Goal: Transaction & Acquisition: Purchase product/service

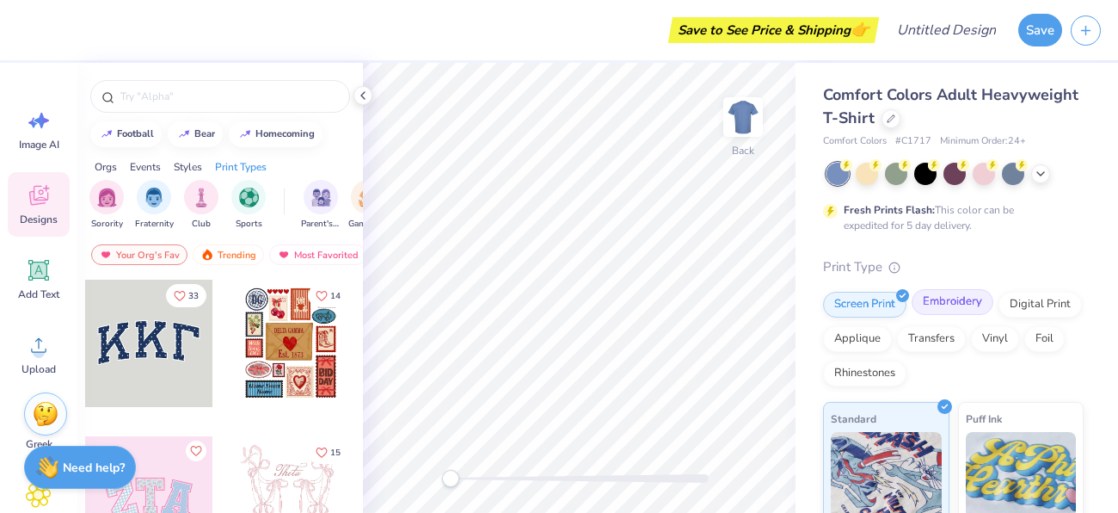
click at [938, 300] on div "Embroidery" at bounding box center [953, 302] width 82 height 26
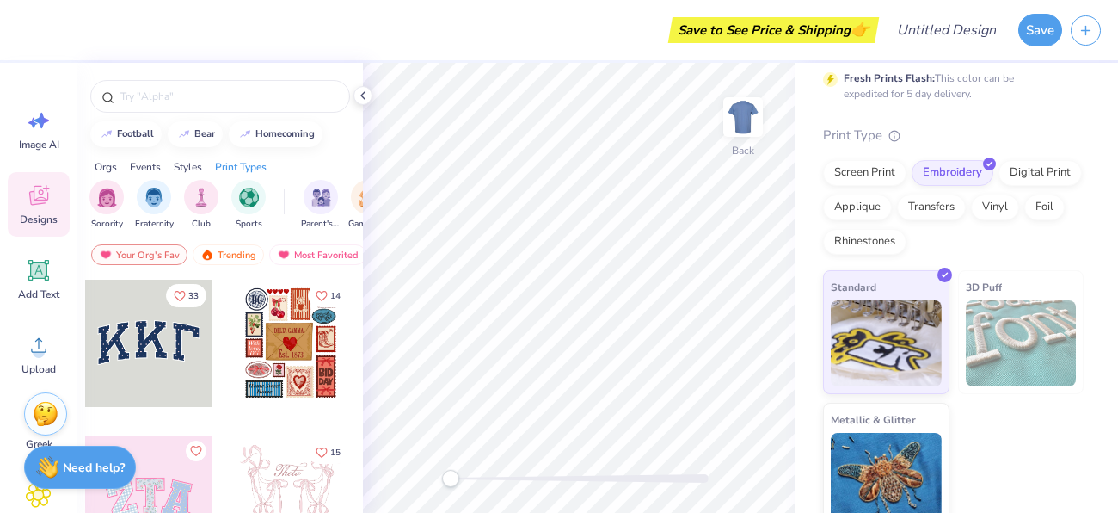
scroll to position [144, 0]
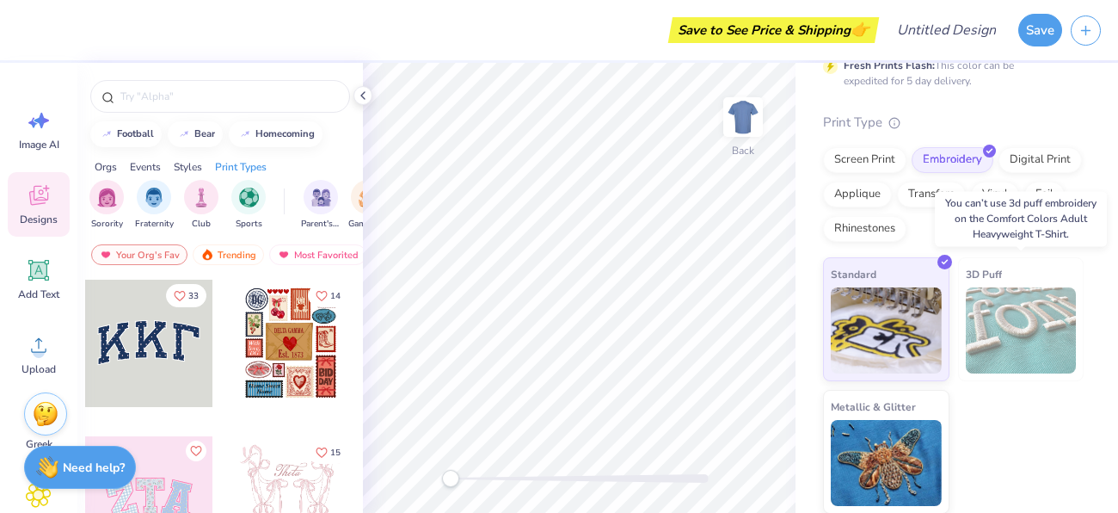
click at [1020, 352] on img at bounding box center [1021, 330] width 111 height 86
click at [1017, 336] on img at bounding box center [1021, 330] width 111 height 86
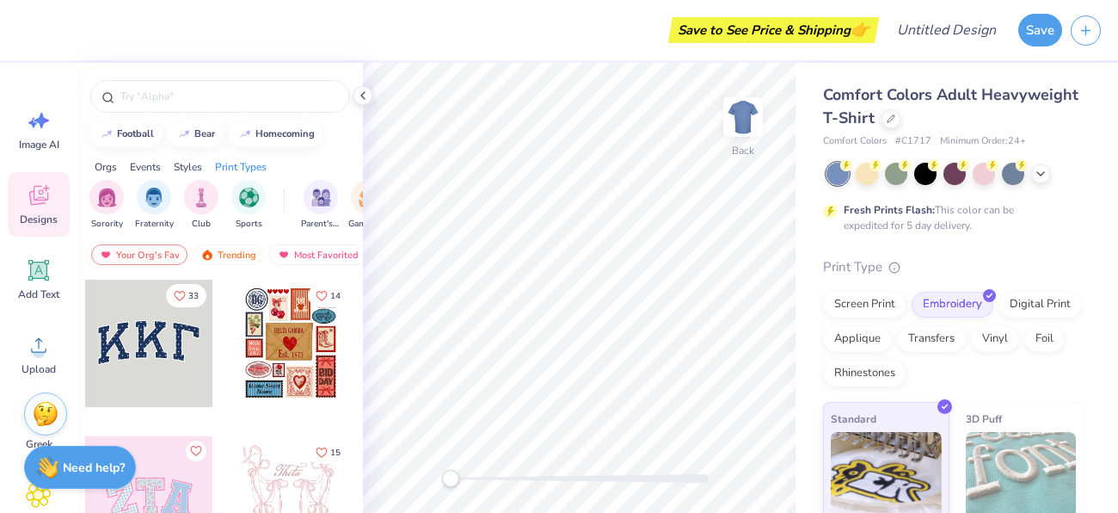
scroll to position [4, 0]
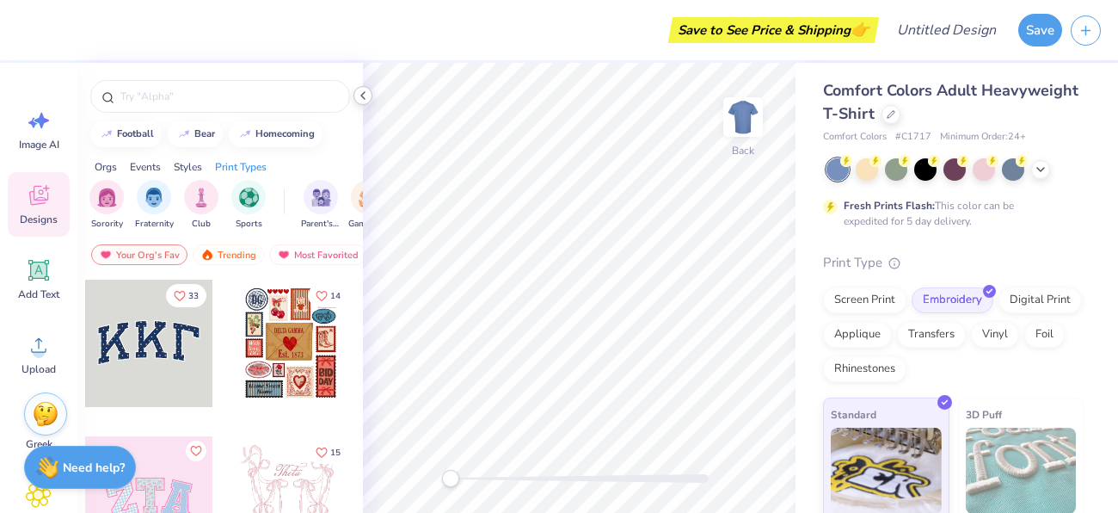
click at [365, 95] on icon at bounding box center [363, 96] width 14 height 14
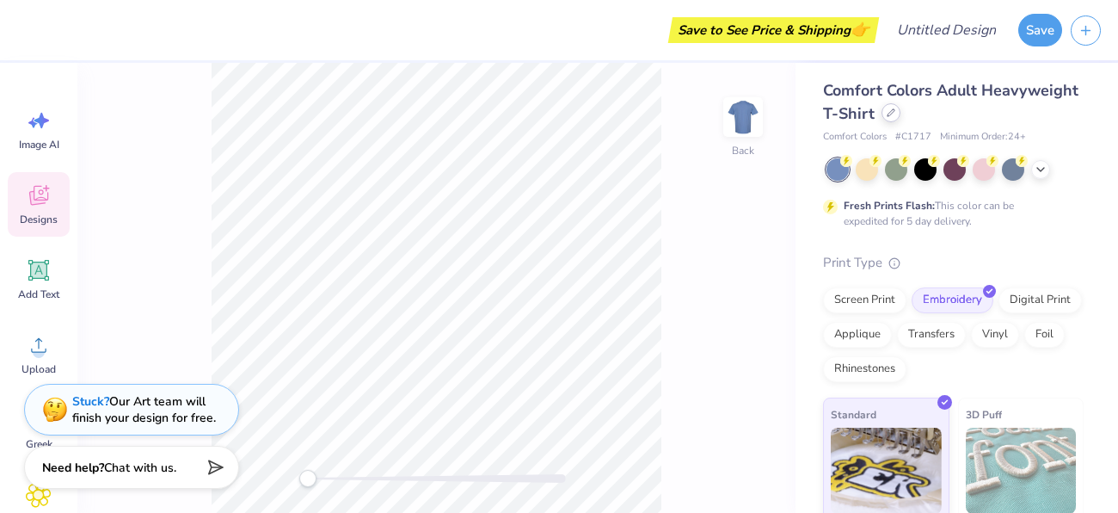
click at [884, 114] on div at bounding box center [891, 112] width 19 height 19
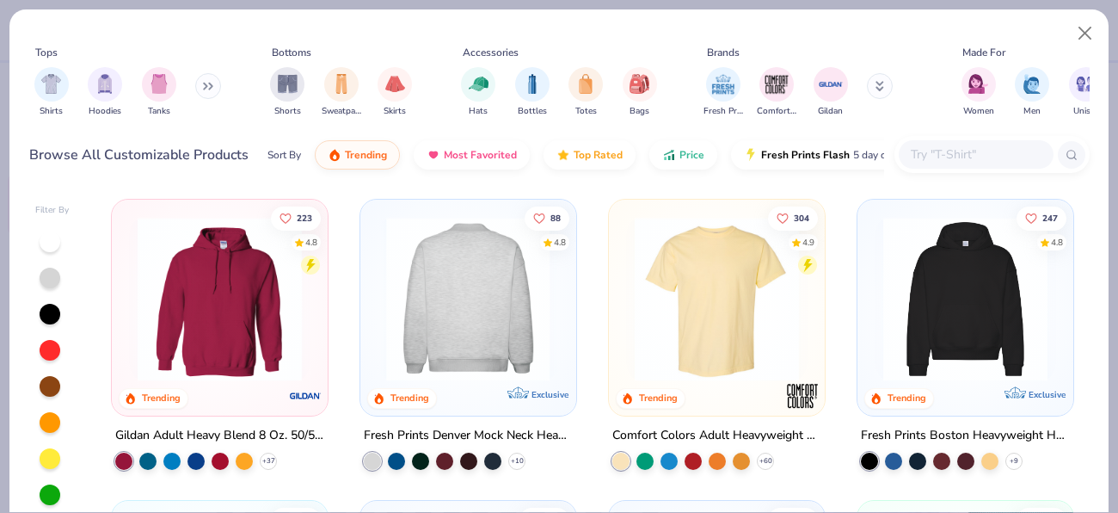
click at [447, 287] on img at bounding box center [468, 299] width 181 height 164
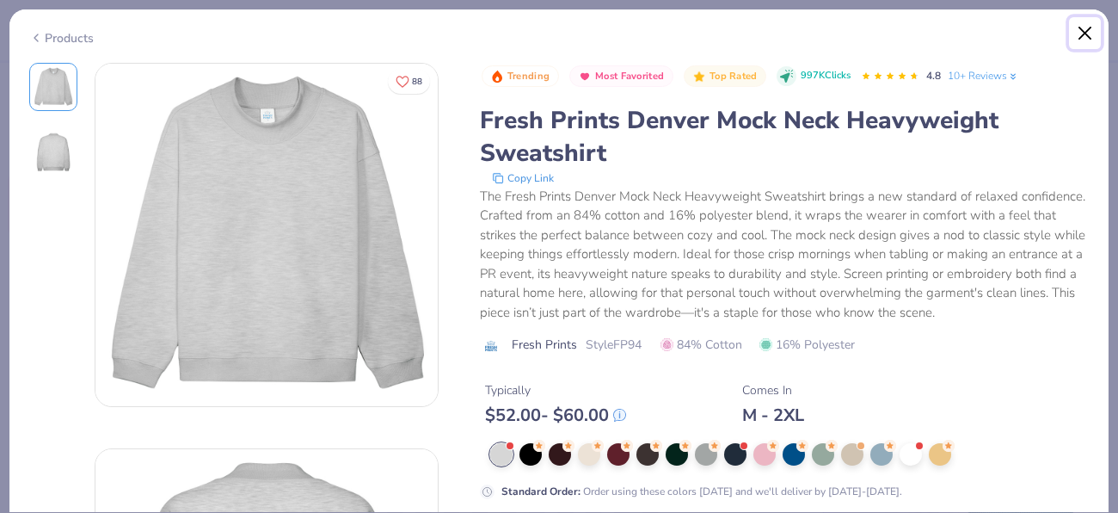
click at [1081, 44] on button "Close" at bounding box center [1085, 33] width 33 height 33
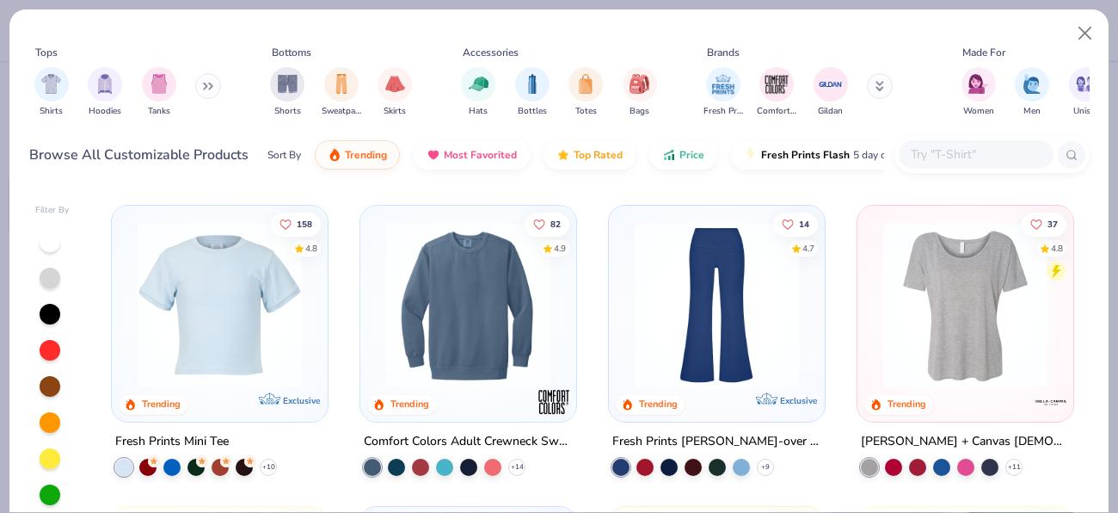
scroll to position [2404, 0]
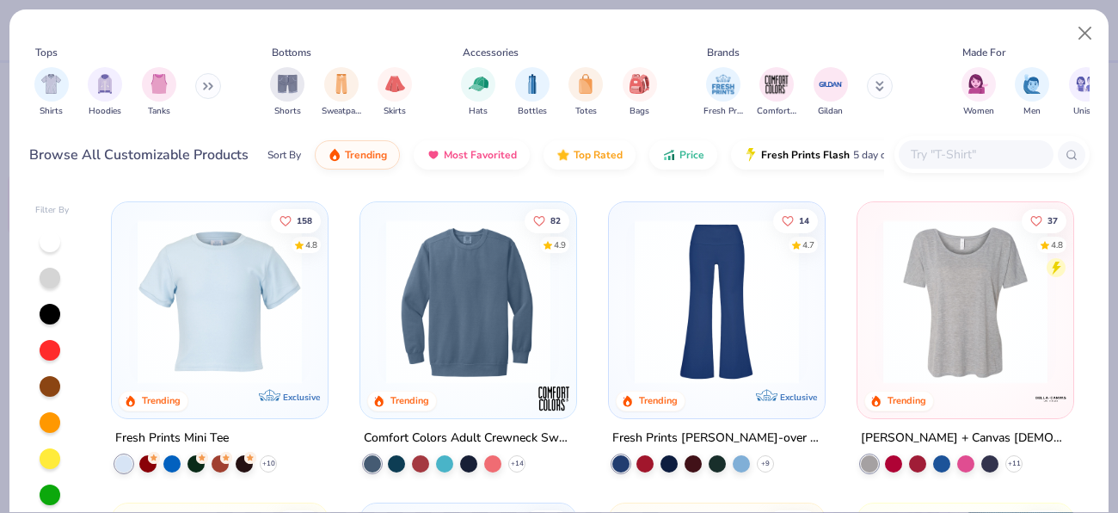
click at [435, 271] on img at bounding box center [468, 301] width 181 height 164
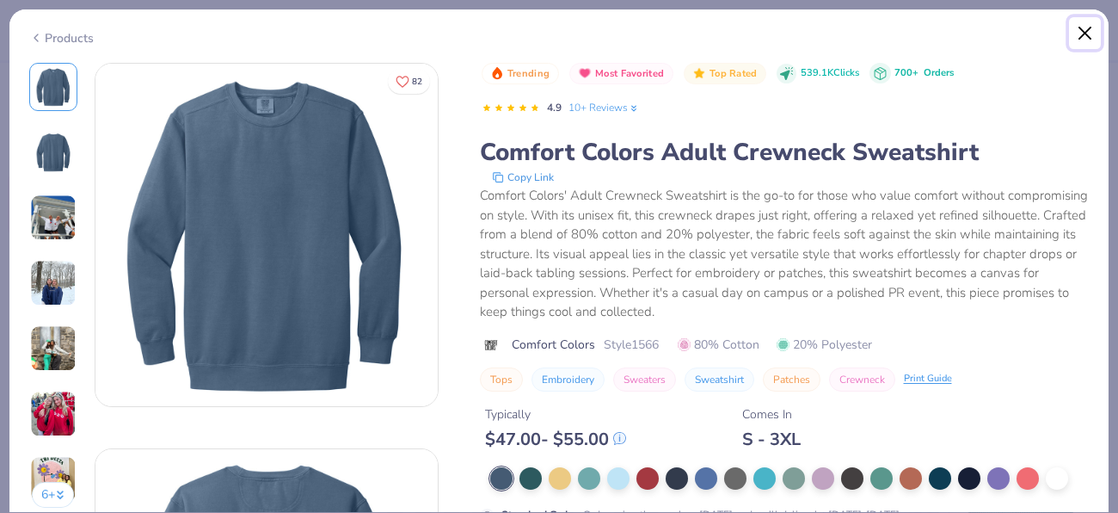
click at [1082, 43] on button "Close" at bounding box center [1085, 33] width 33 height 33
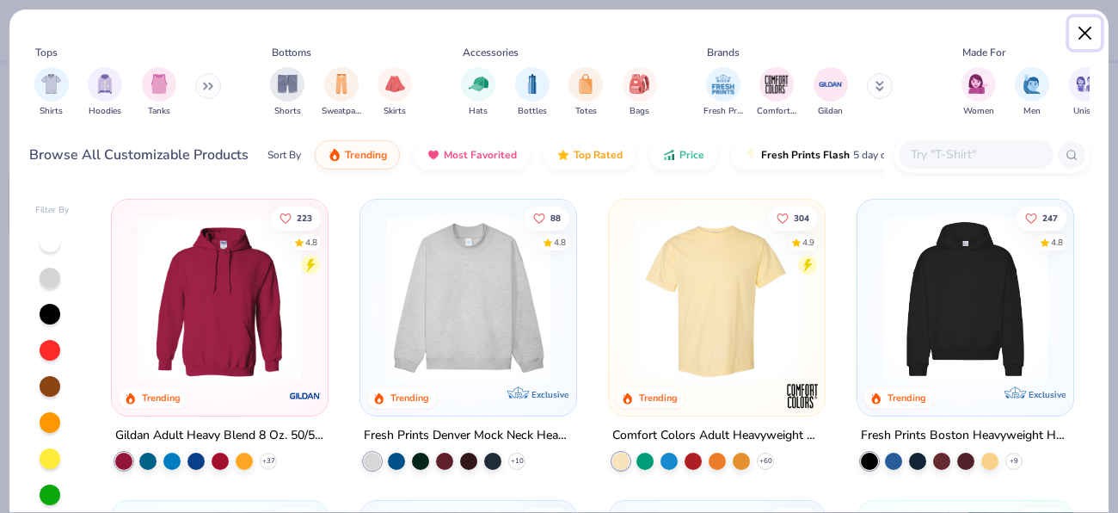
click at [1074, 25] on button "Close" at bounding box center [1085, 33] width 33 height 33
